Goal: Transaction & Acquisition: Purchase product/service

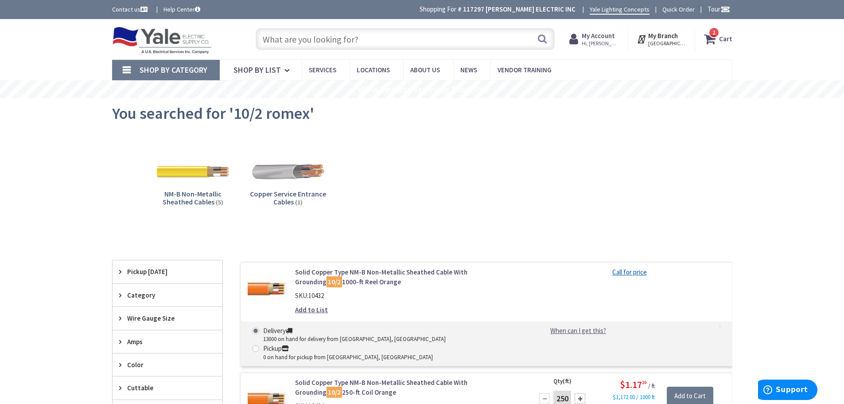
click at [613, 35] on strong "My Account" at bounding box center [598, 35] width 33 height 8
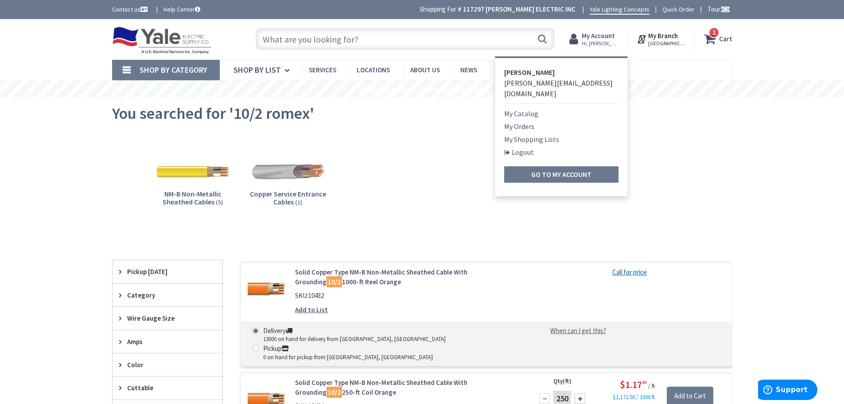
click at [528, 121] on link "My Orders" at bounding box center [519, 126] width 30 height 11
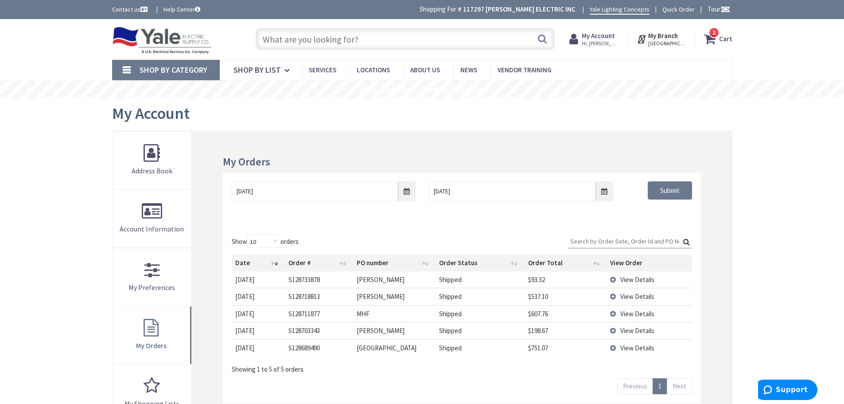
click at [629, 279] on span "View Details" at bounding box center [638, 279] width 34 height 8
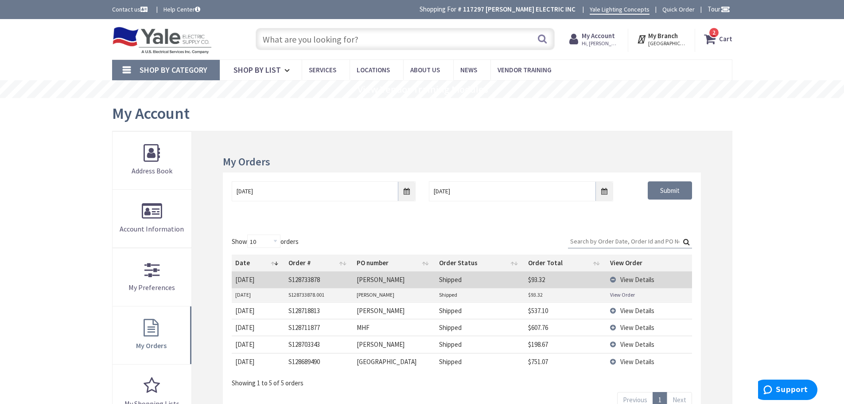
click at [622, 293] on link "View Order" at bounding box center [622, 295] width 25 height 8
click at [314, 40] on input "text" at bounding box center [405, 39] width 299 height 22
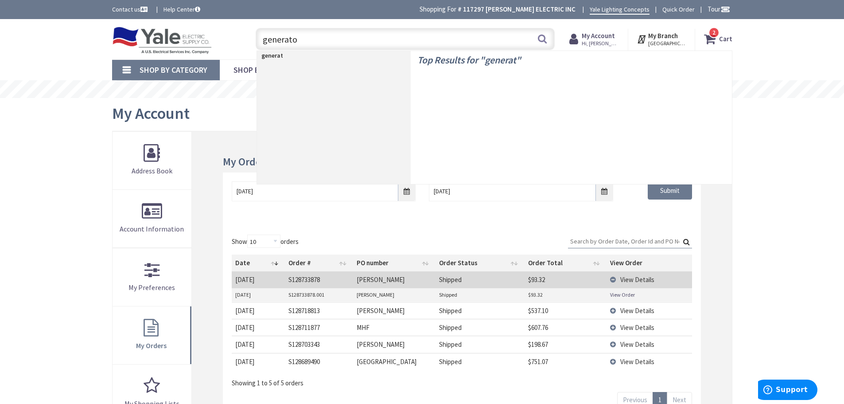
type input "generator"
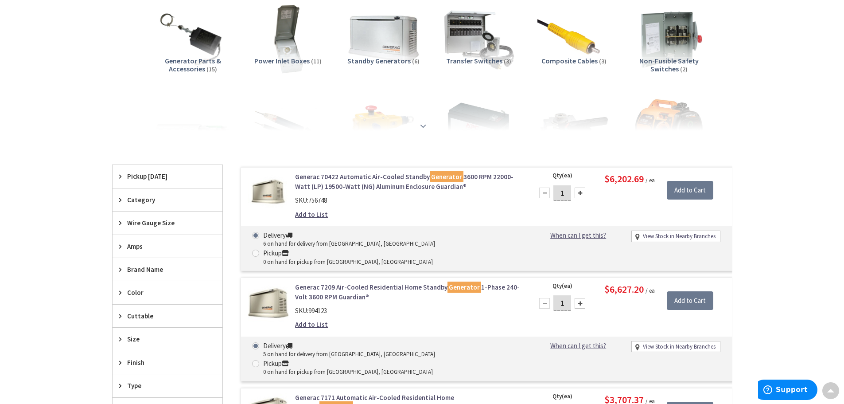
scroll to position [222, 0]
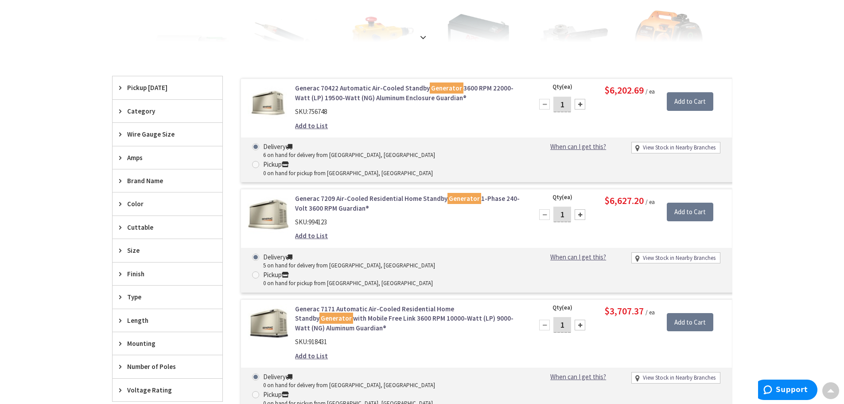
click at [342, 89] on link "Generac 70422 Automatic Air-Cooled Standby Generator 3600 RPM 22000-Watt (LP) 1…" at bounding box center [408, 92] width 226 height 19
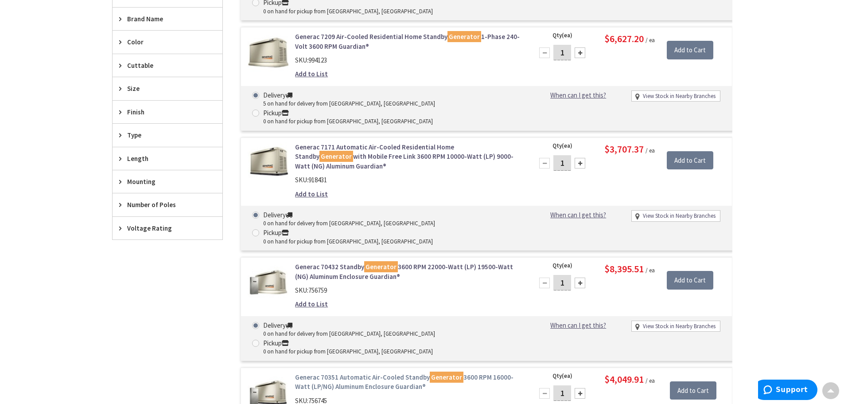
scroll to position [399, 0]
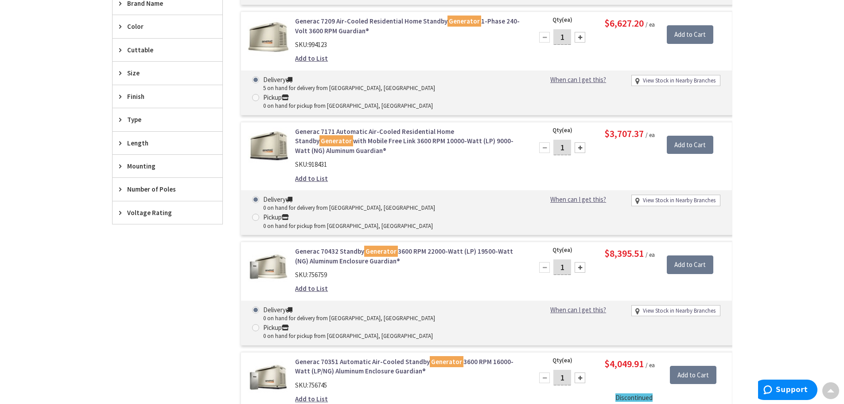
click at [355, 357] on link "Generac 70351 Automatic Air-Cooled Standby Generator 3600 RPM 16000-Watt (LP/NG…" at bounding box center [408, 366] width 226 height 19
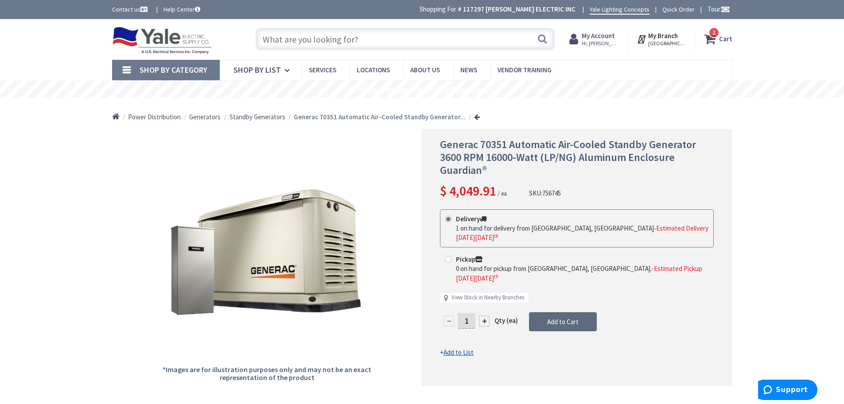
click at [561, 317] on span "Add to Cart" at bounding box center [562, 321] width 31 height 8
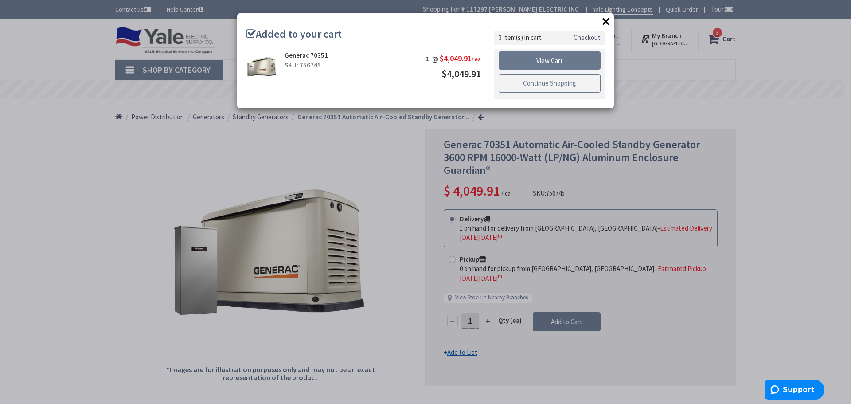
click at [546, 84] on link "Continue Shopping" at bounding box center [550, 83] width 102 height 19
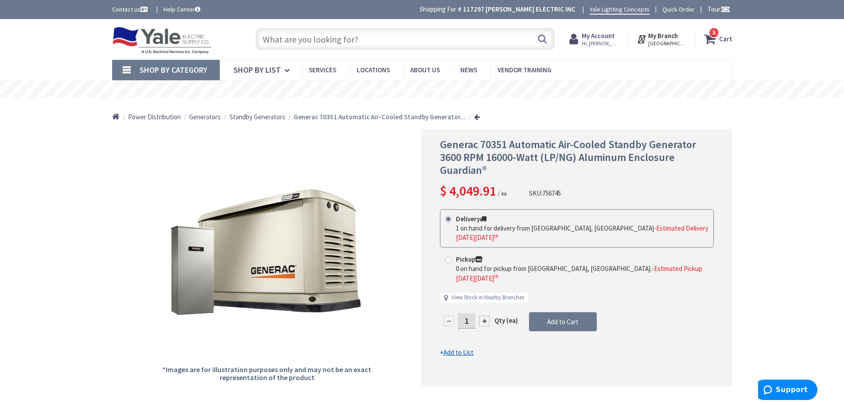
click at [291, 39] on input "text" at bounding box center [405, 39] width 299 height 22
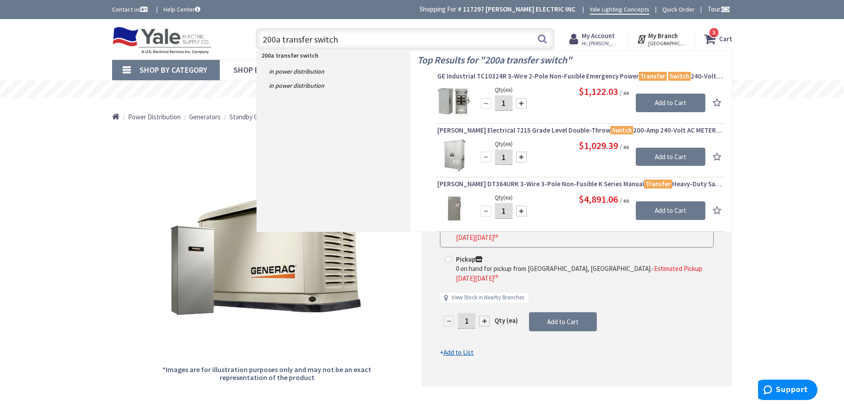
click at [266, 39] on input "200a transfer switch" at bounding box center [405, 39] width 299 height 22
type input "generac 200a transfer switch"
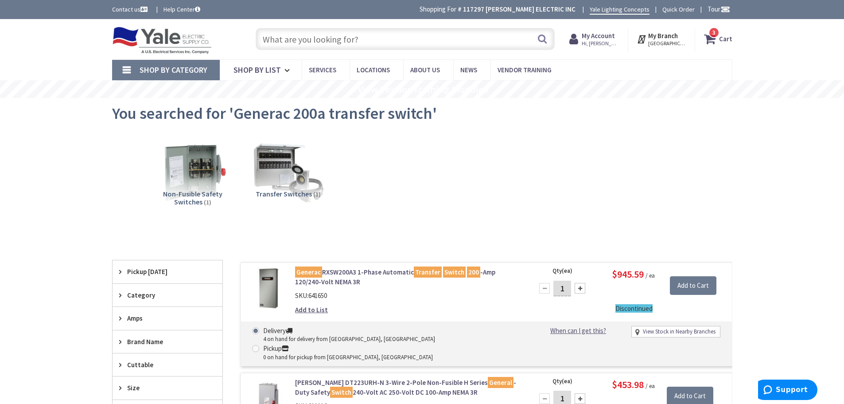
click at [724, 39] on strong "Cart" at bounding box center [725, 39] width 13 height 16
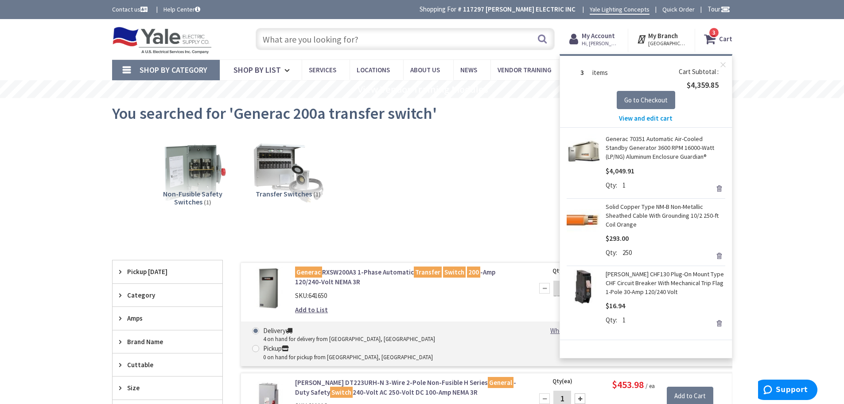
click at [652, 145] on link "Generac 70351 Automatic Air-Cooled Standby Generator 3600 RPM 16000-Watt (LP/NG…" at bounding box center [666, 147] width 120 height 27
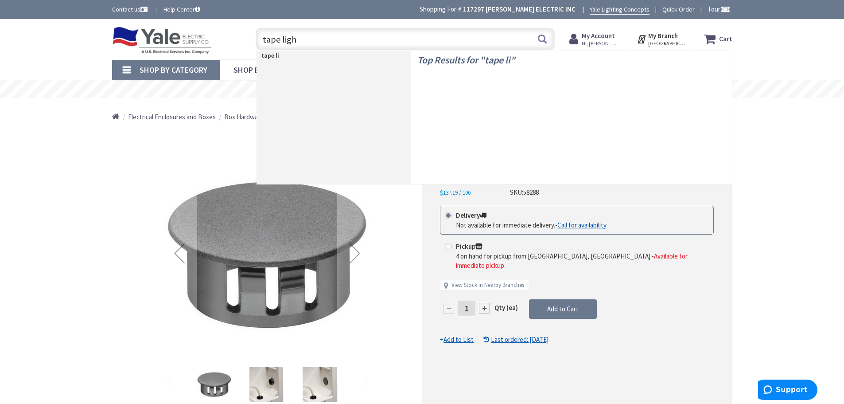
type input "tape light"
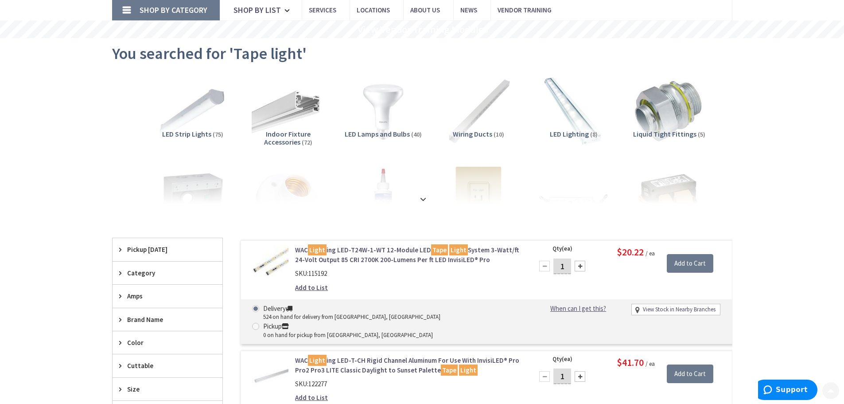
scroll to position [133, 0]
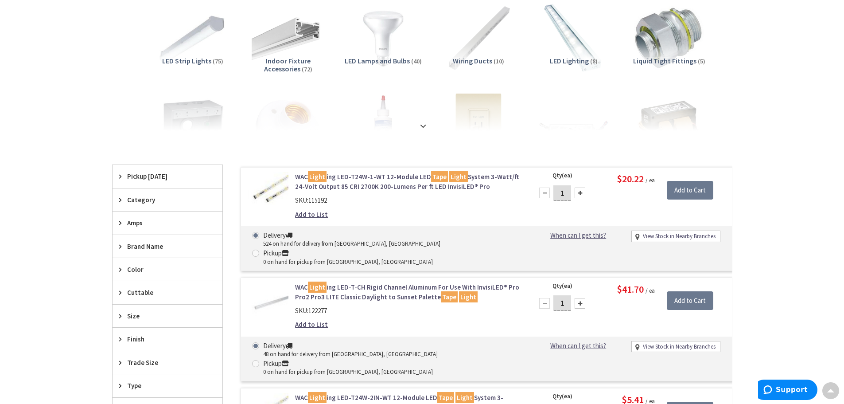
click at [375, 282] on link "WAC Light ing LED-T-CH Rigid Channel Aluminum For Use With InvisiLED® Pro Pro2 …" at bounding box center [408, 291] width 226 height 19
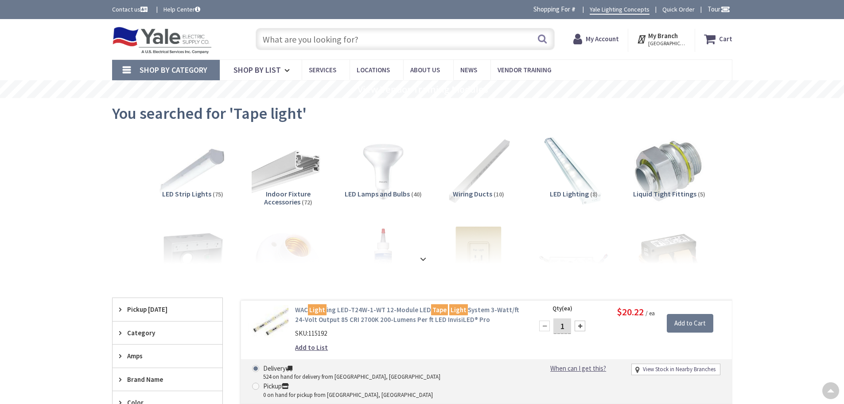
scroll to position [133, 0]
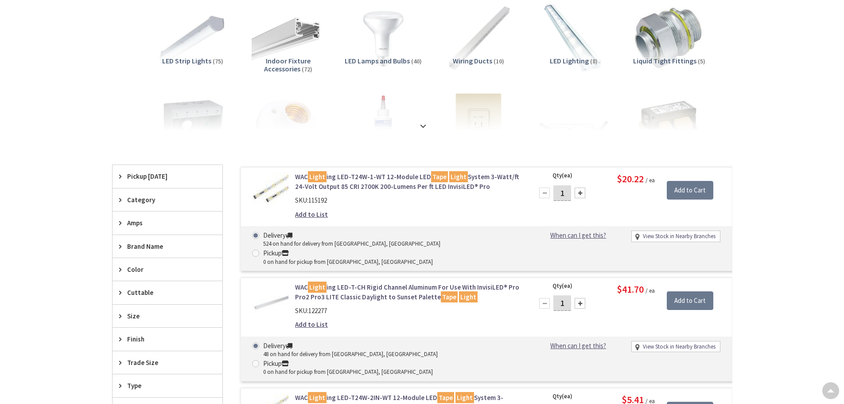
click at [387, 179] on link "WAC Light ing LED-T24W-1-WT 12-Module LED Tape Light System 3-Watt/ft 24-Volt O…" at bounding box center [408, 181] width 226 height 19
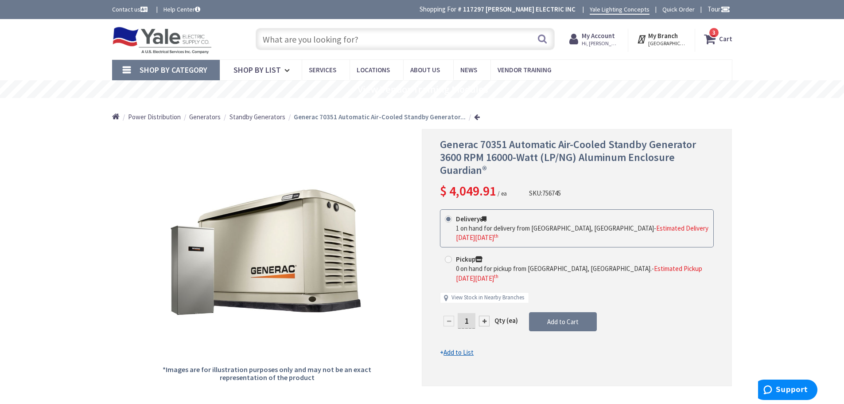
click at [324, 43] on input "text" at bounding box center [405, 39] width 299 height 22
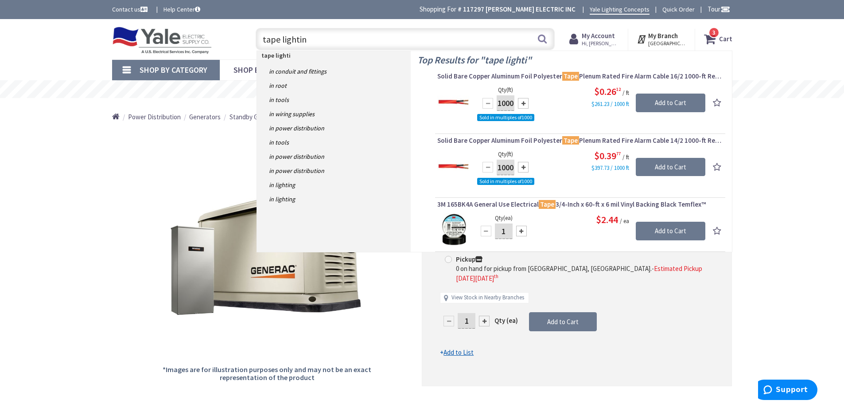
type input "tape lighting"
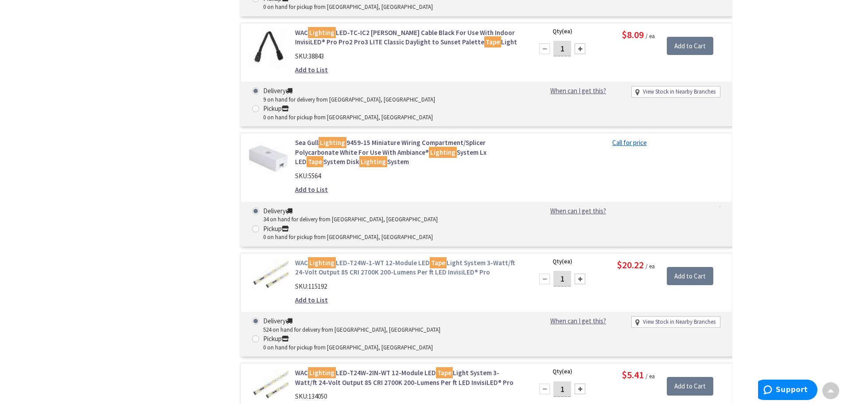
scroll to position [1197, 0]
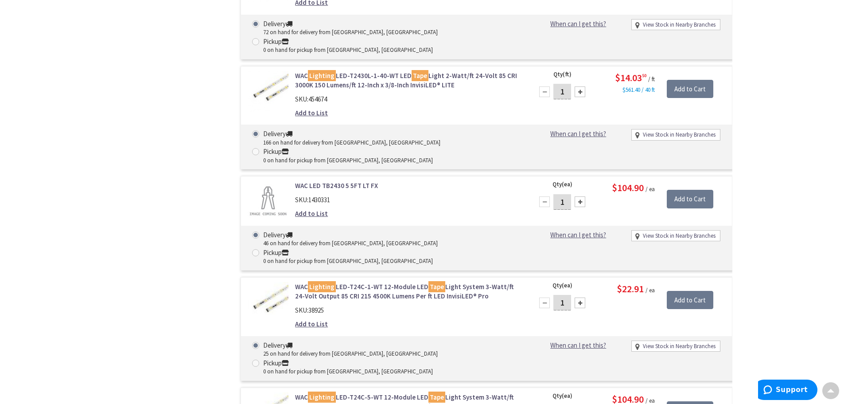
scroll to position [1906, 0]
